Goal: Task Accomplishment & Management: Use online tool/utility

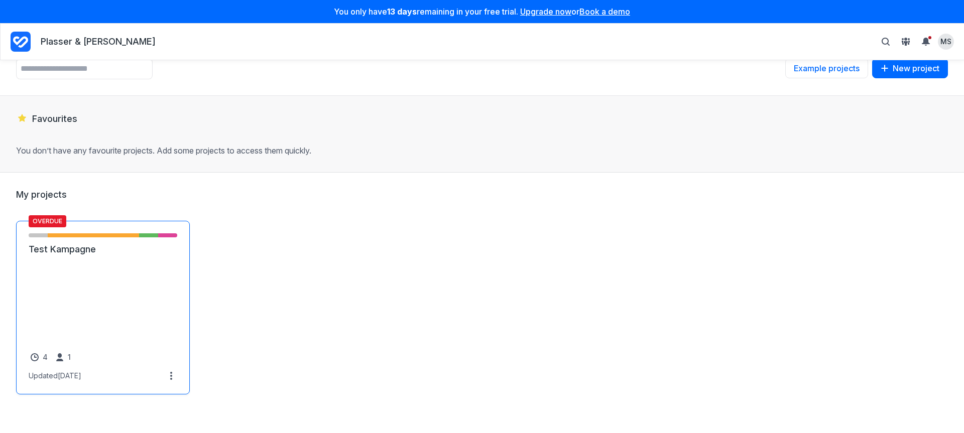
scroll to position [48, 0]
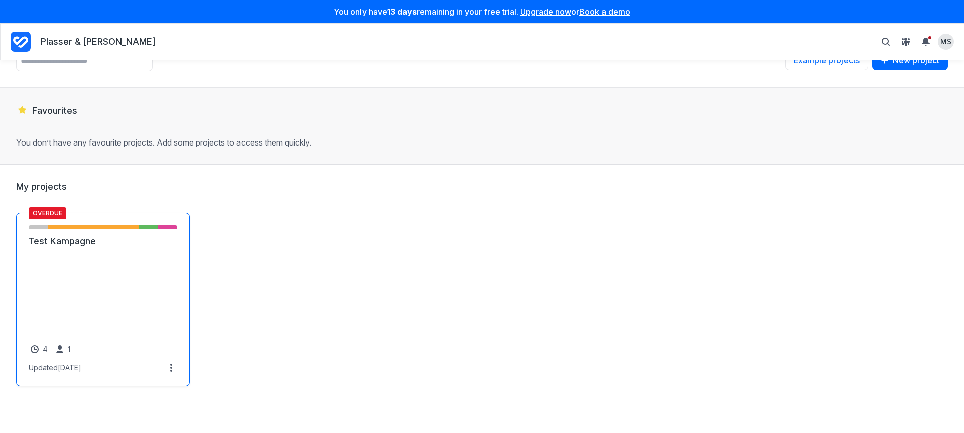
click at [112, 247] on link "Test Kampagne" at bounding box center [103, 241] width 149 height 12
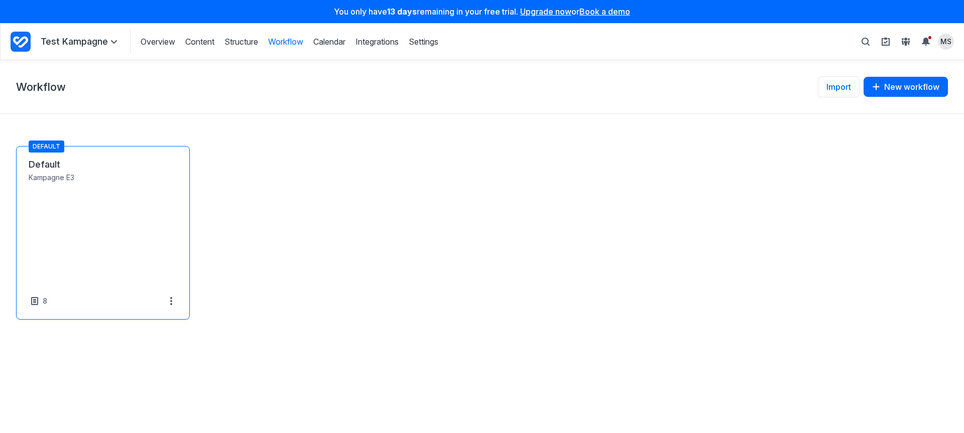
click at [76, 171] on link "Default" at bounding box center [103, 165] width 149 height 12
select select "*****"
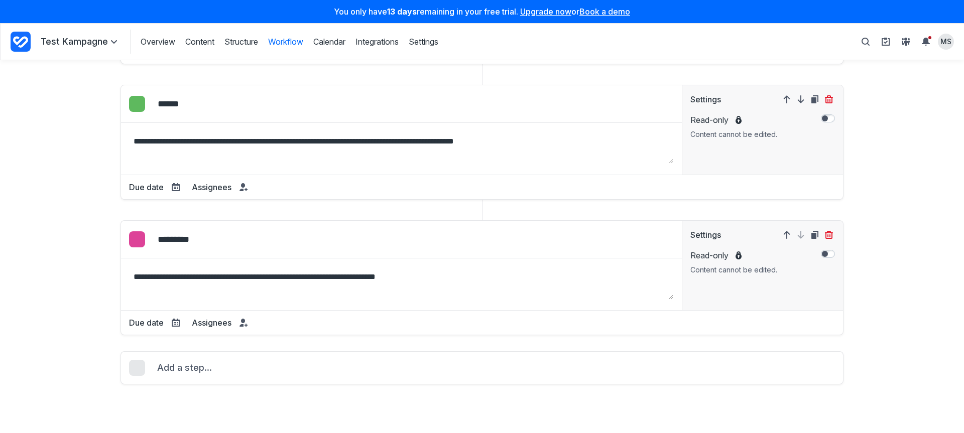
scroll to position [361, 0]
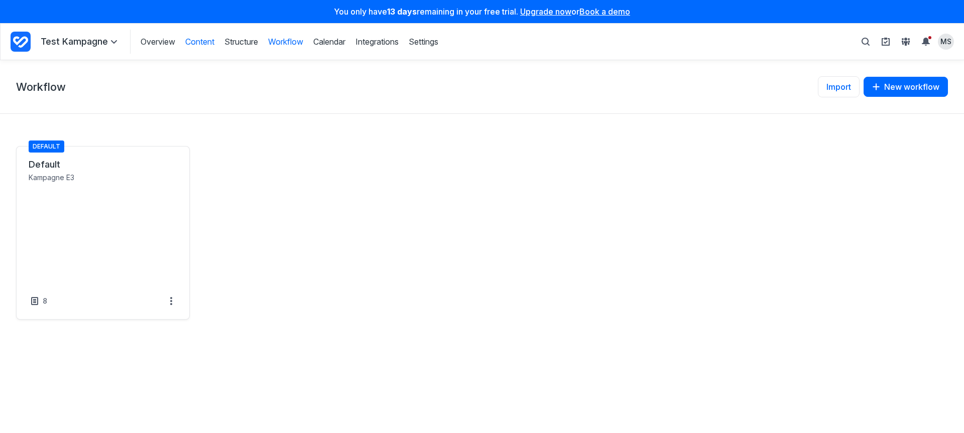
click at [208, 44] on link "Content" at bounding box center [199, 41] width 29 height 11
